Goal: Find specific page/section: Find specific page/section

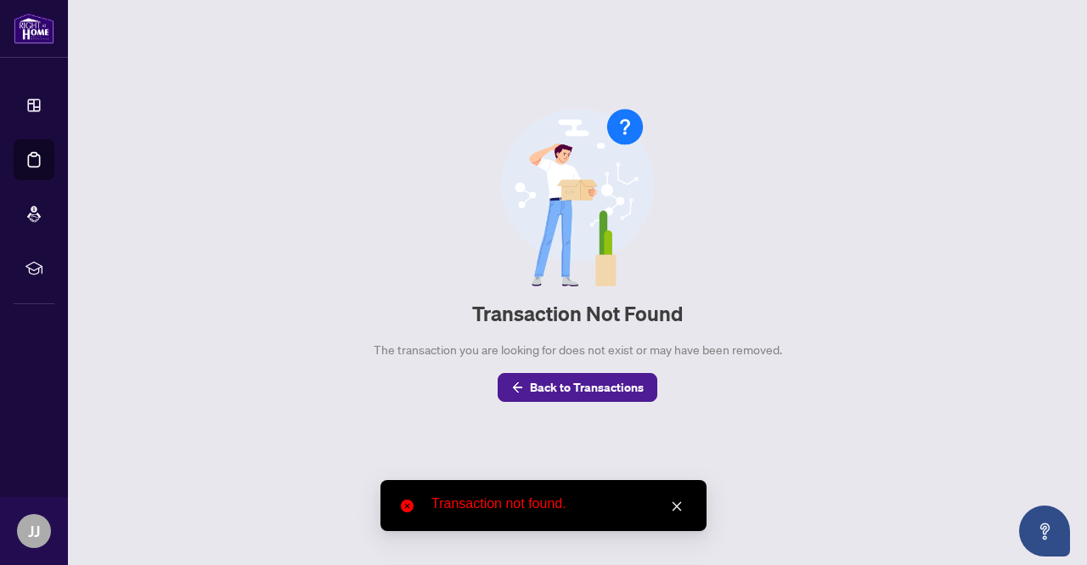
click at [543, 383] on span "Back to Transactions" at bounding box center [587, 387] width 114 height 27
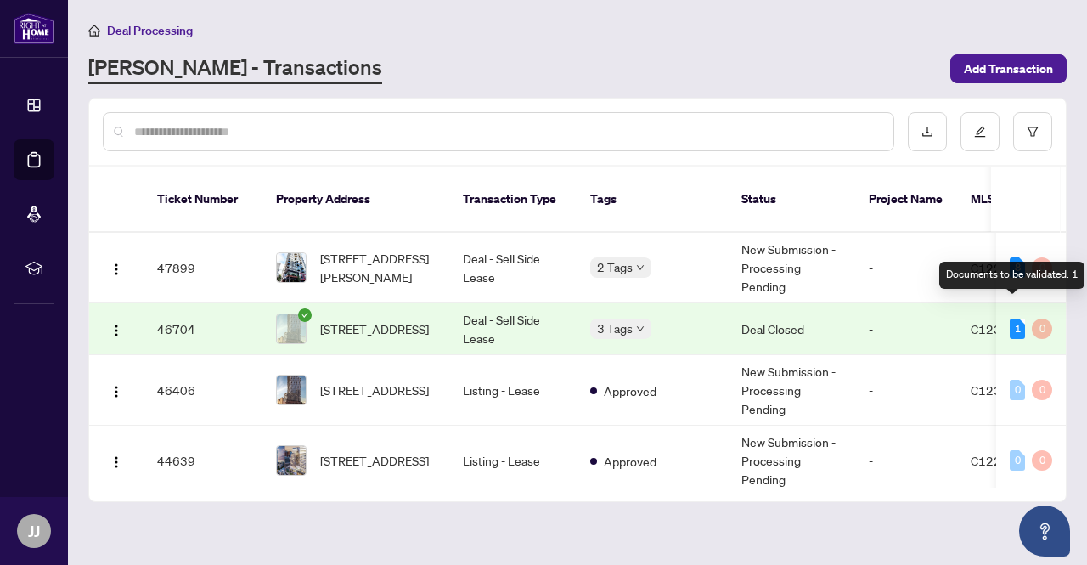
click at [1010, 318] on div "1" at bounding box center [1017, 328] width 15 height 20
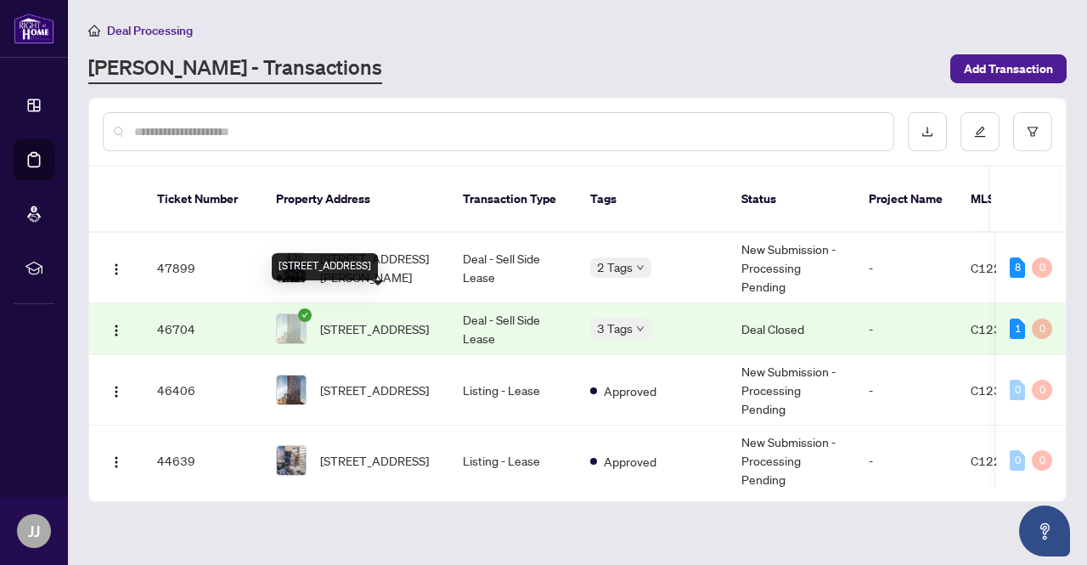
click at [331, 319] on span "2202-280 Dundas St, Toronto, Ontario M5T 0E3, Canada" at bounding box center [374, 328] width 109 height 19
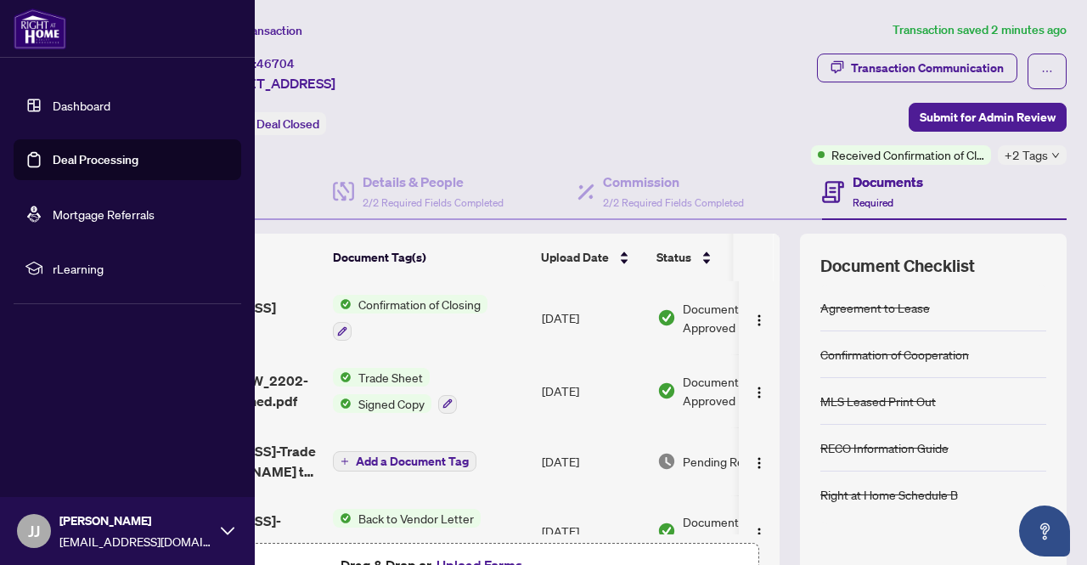
click at [65, 157] on link "Deal Processing" at bounding box center [96, 159] width 86 height 15
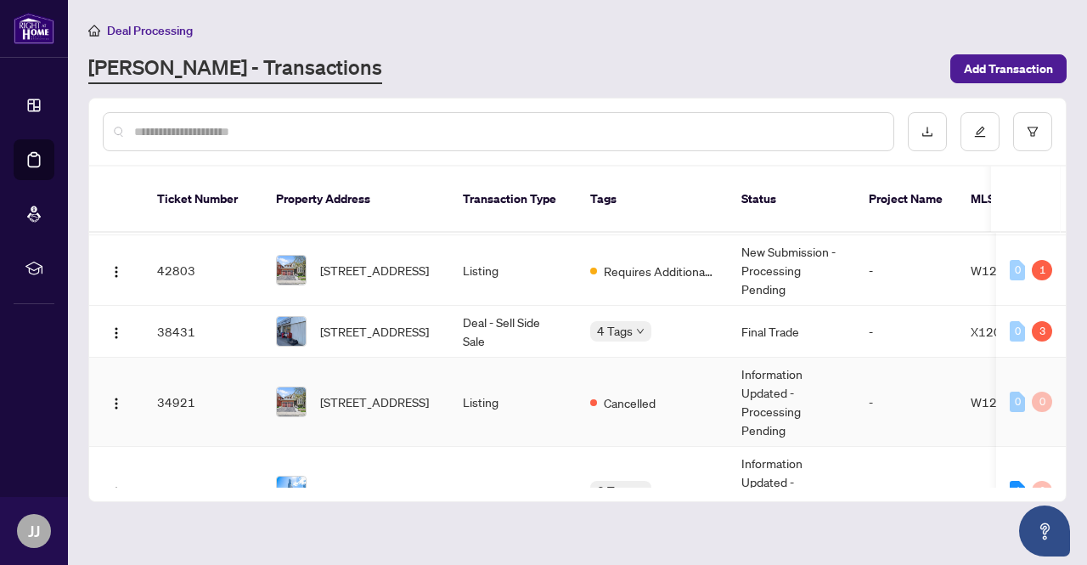
scroll to position [594, 0]
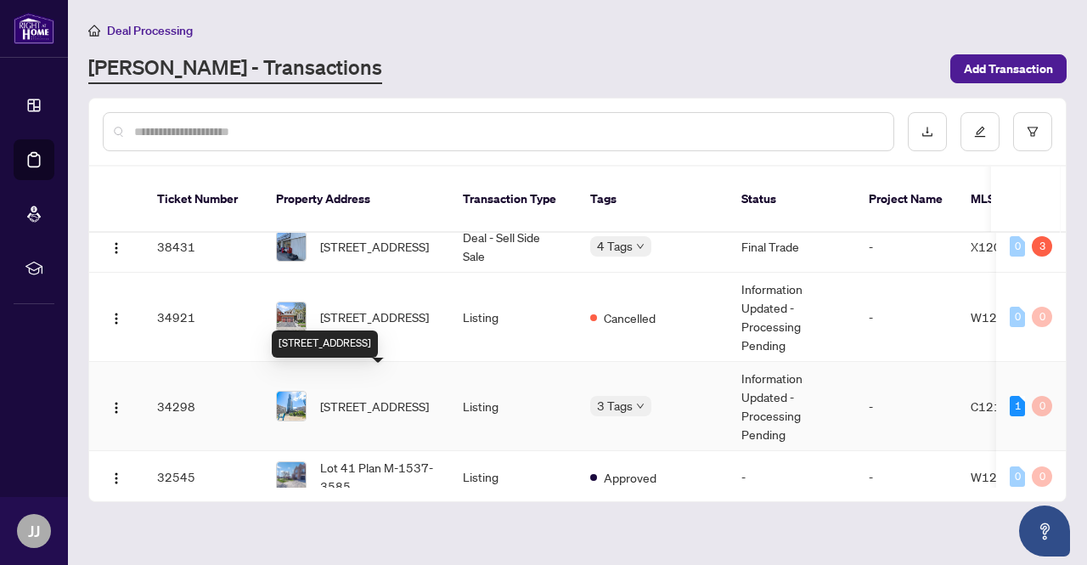
click at [404, 397] on span "3901-386 Yonge St, Toronto, Ontario M5B 0A5, Canada" at bounding box center [374, 406] width 109 height 19
